Goal: Task Accomplishment & Management: Use online tool/utility

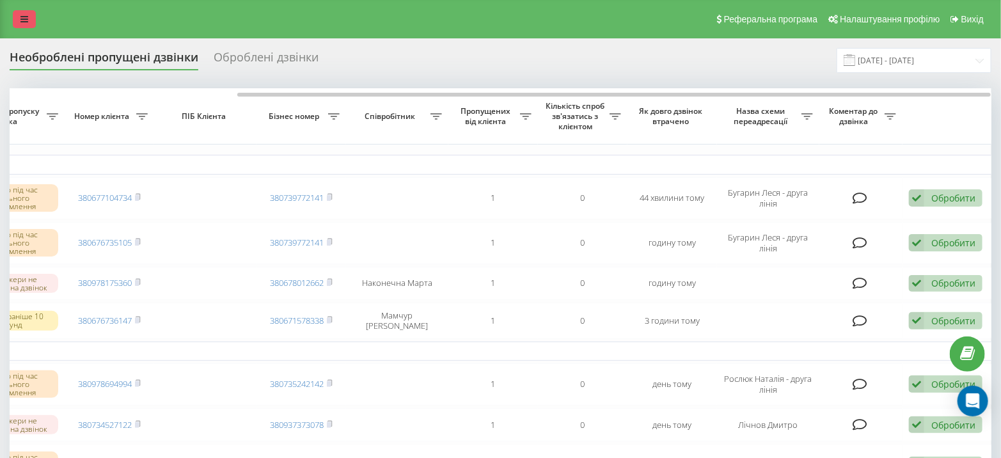
click at [26, 17] on icon at bounding box center [24, 19] width 8 height 9
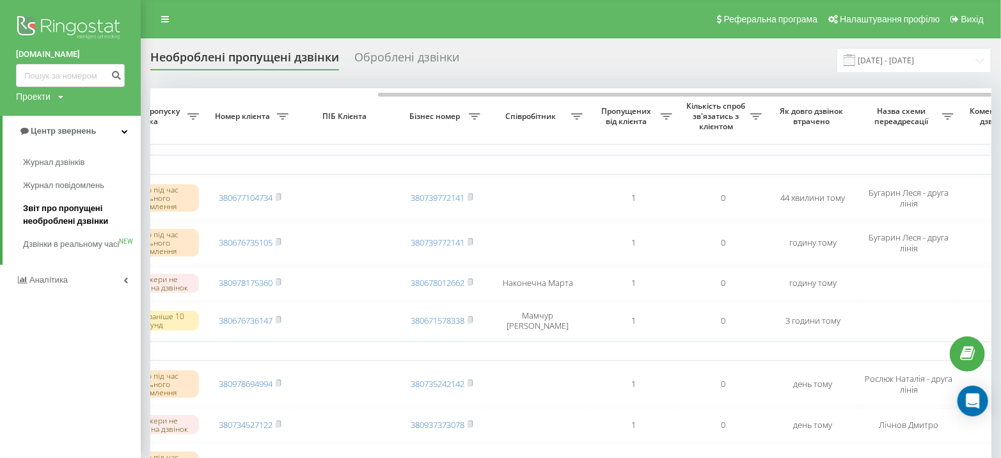
click at [71, 213] on span "Звіт про пропущені необроблені дзвінки" at bounding box center [78, 215] width 111 height 26
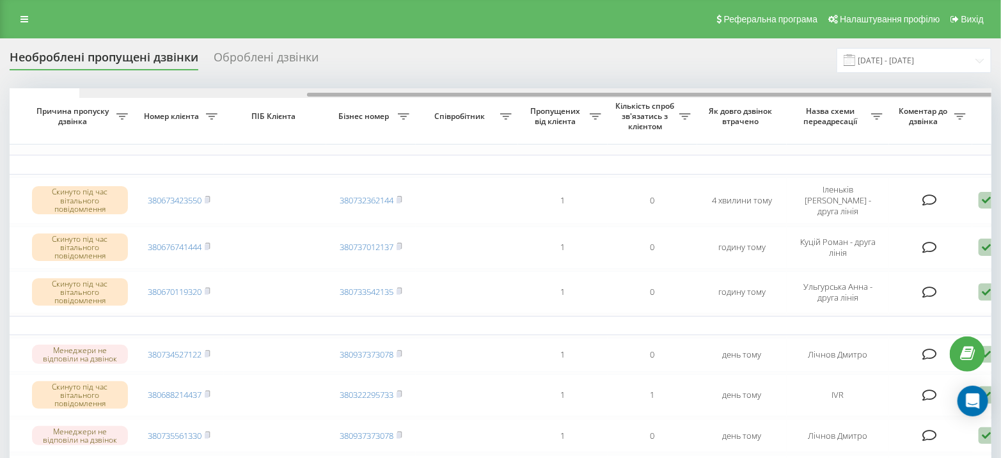
scroll to position [0, 297]
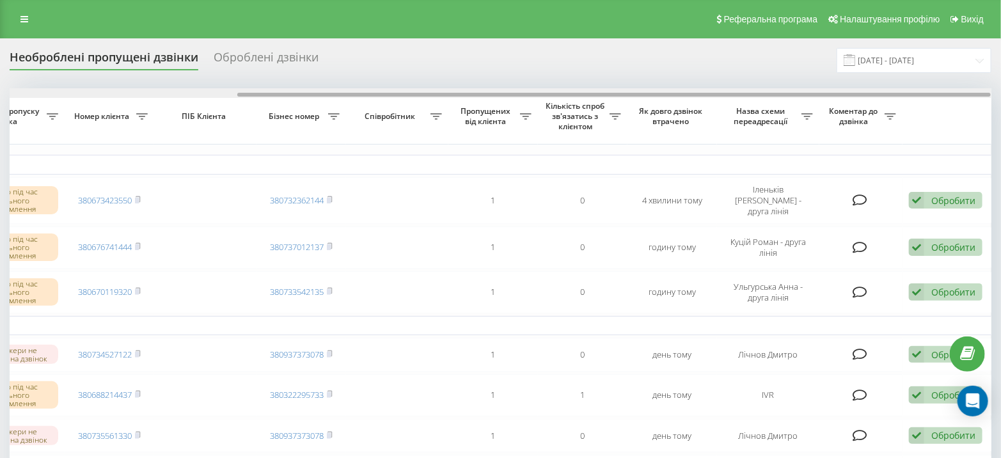
drag, startPoint x: 538, startPoint y: 94, endPoint x: 957, endPoint y: 84, distance: 419.2
click at [957, 84] on div "Необроблені пропущені дзвінки Оброблені дзвінки 19.08.2025 - 19.09.2025 Обрати …" at bounding box center [501, 372] width 982 height 649
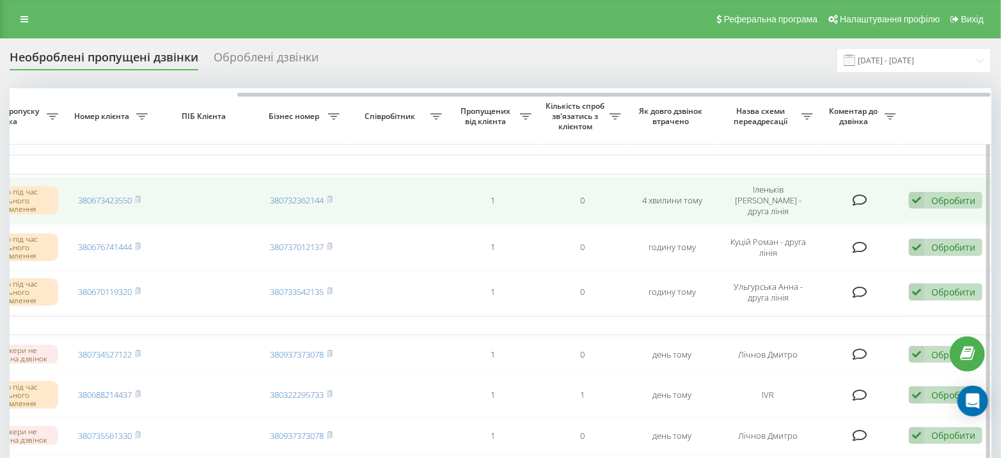
click at [960, 198] on div "Обробити" at bounding box center [953, 200] width 44 height 12
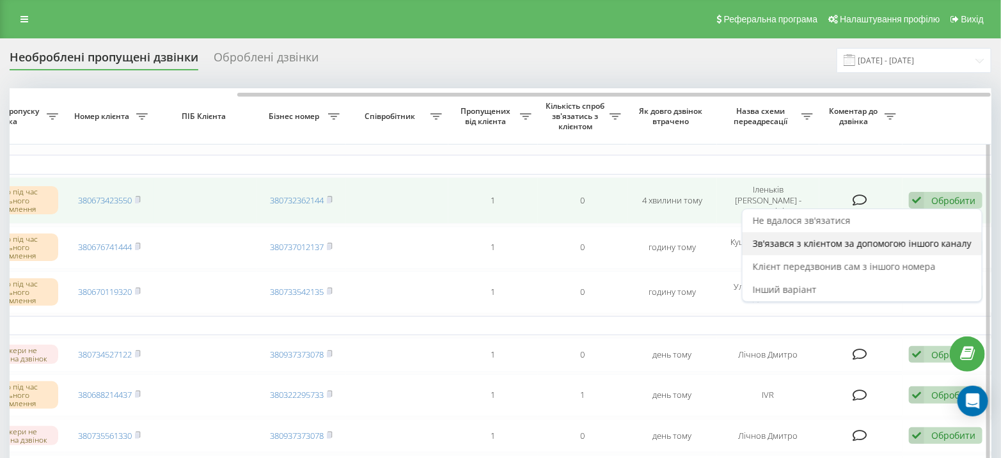
click at [862, 243] on span "Зв'язався з клієнтом за допомогою іншого каналу" at bounding box center [862, 243] width 219 height 12
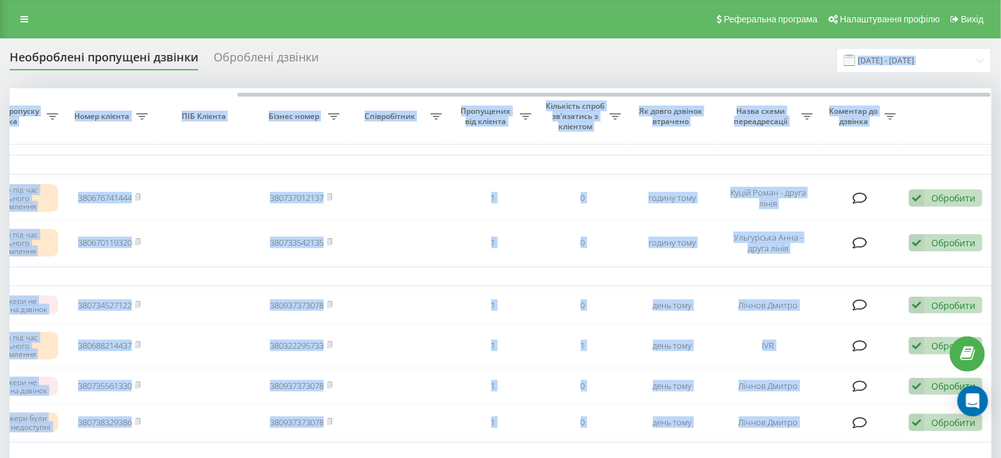
drag, startPoint x: 274, startPoint y: 94, endPoint x: 681, endPoint y: 71, distance: 407.5
click at [675, 71] on div "Необроблені пропущені дзвінки Оброблені дзвінки 19.08.2025 - 19.09.2025 Обрати …" at bounding box center [501, 348] width 982 height 600
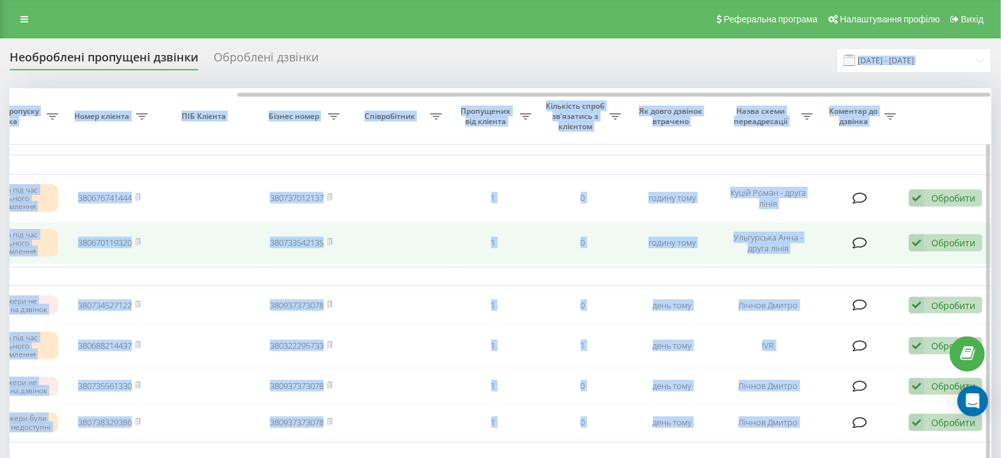
click at [818, 247] on td "Ульгурська Анна - друга лінія" at bounding box center [768, 243] width 102 height 42
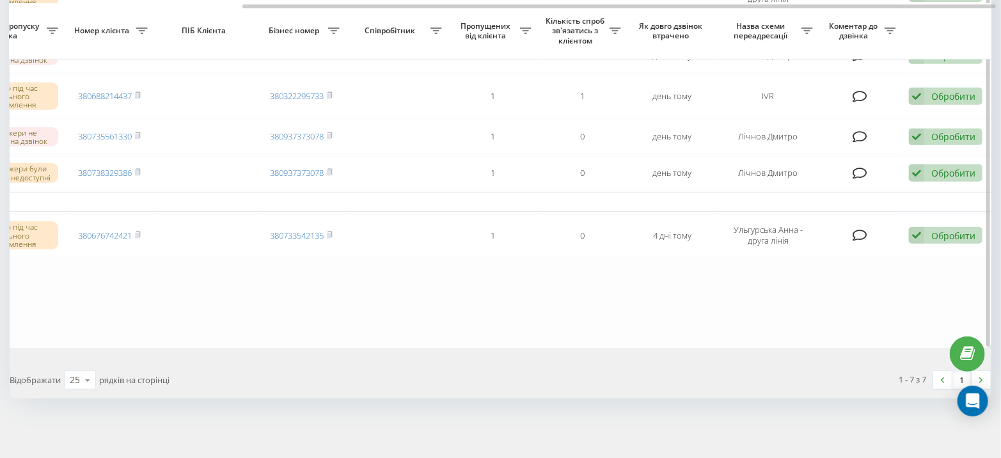
scroll to position [0, 0]
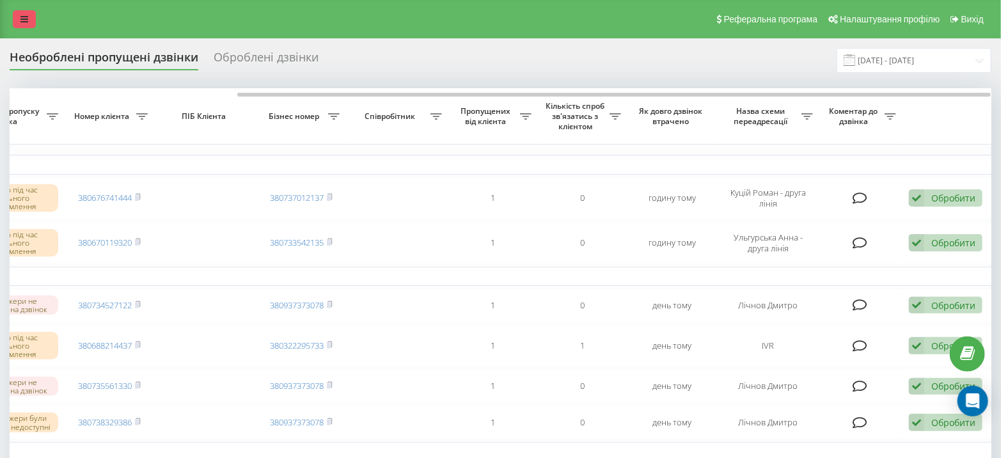
click at [18, 20] on link at bounding box center [24, 19] width 23 height 18
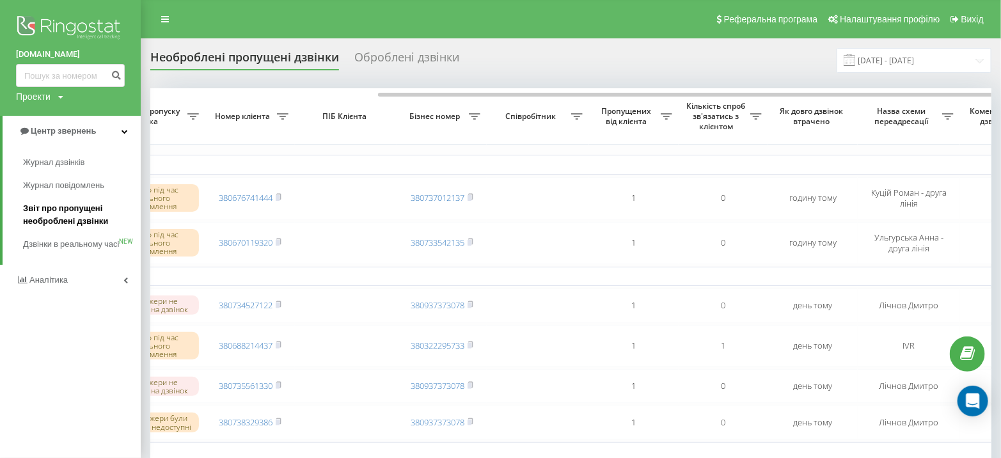
click at [78, 221] on span "Звіт про пропущені необроблені дзвінки" at bounding box center [78, 215] width 111 height 26
